Goal: Transaction & Acquisition: Register for event/course

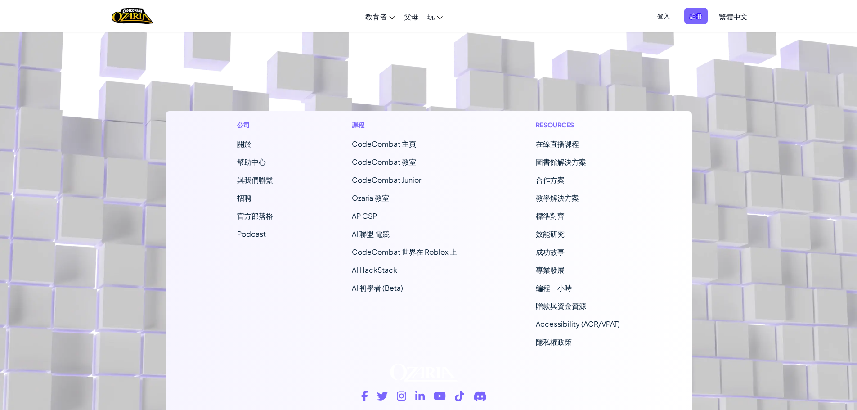
scroll to position [11, 0]
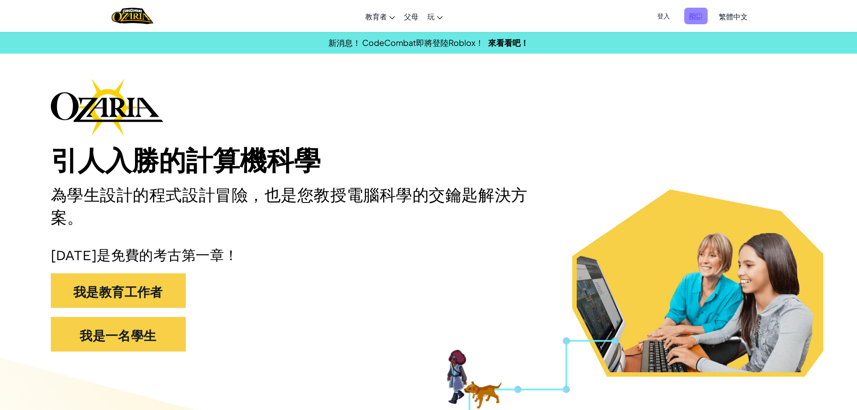
click at [701, 13] on font "註冊" at bounding box center [696, 16] width 13 height 8
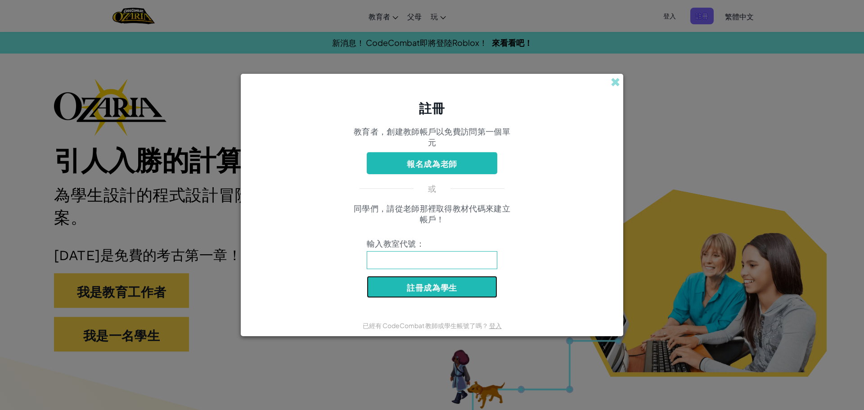
click at [389, 287] on button "註冊成為學生" at bounding box center [432, 287] width 130 height 22
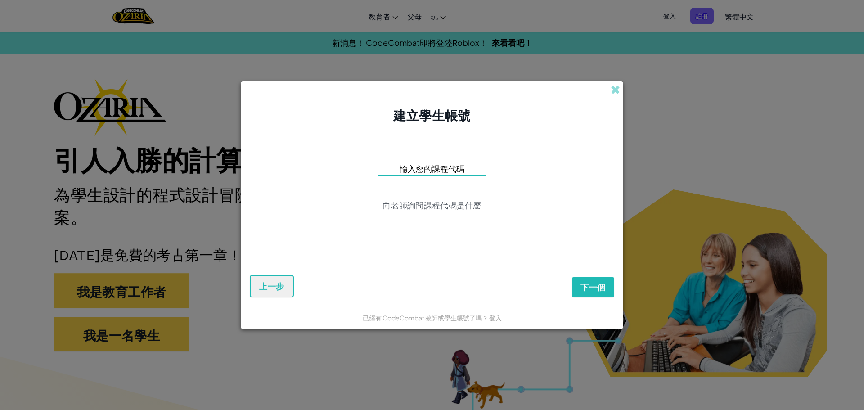
click at [608, 87] on div "建立學生帳號" at bounding box center [432, 102] width 382 height 43
click at [612, 90] on span at bounding box center [615, 89] width 9 height 9
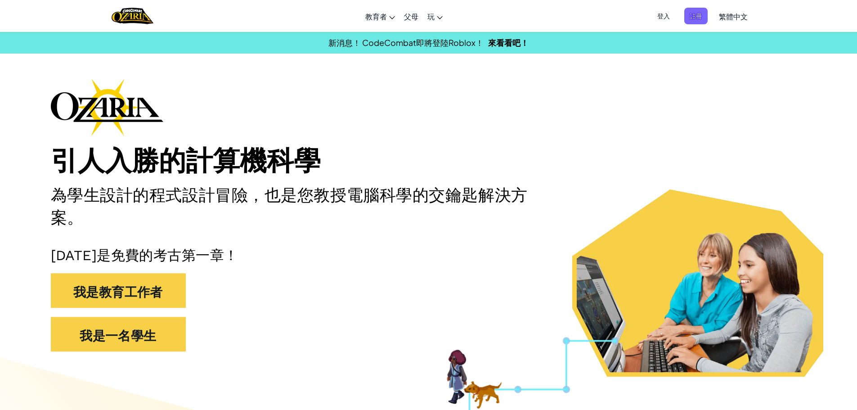
click at [664, 16] on font "登入" at bounding box center [663, 16] width 13 height 8
